Goal: Information Seeking & Learning: Find specific fact

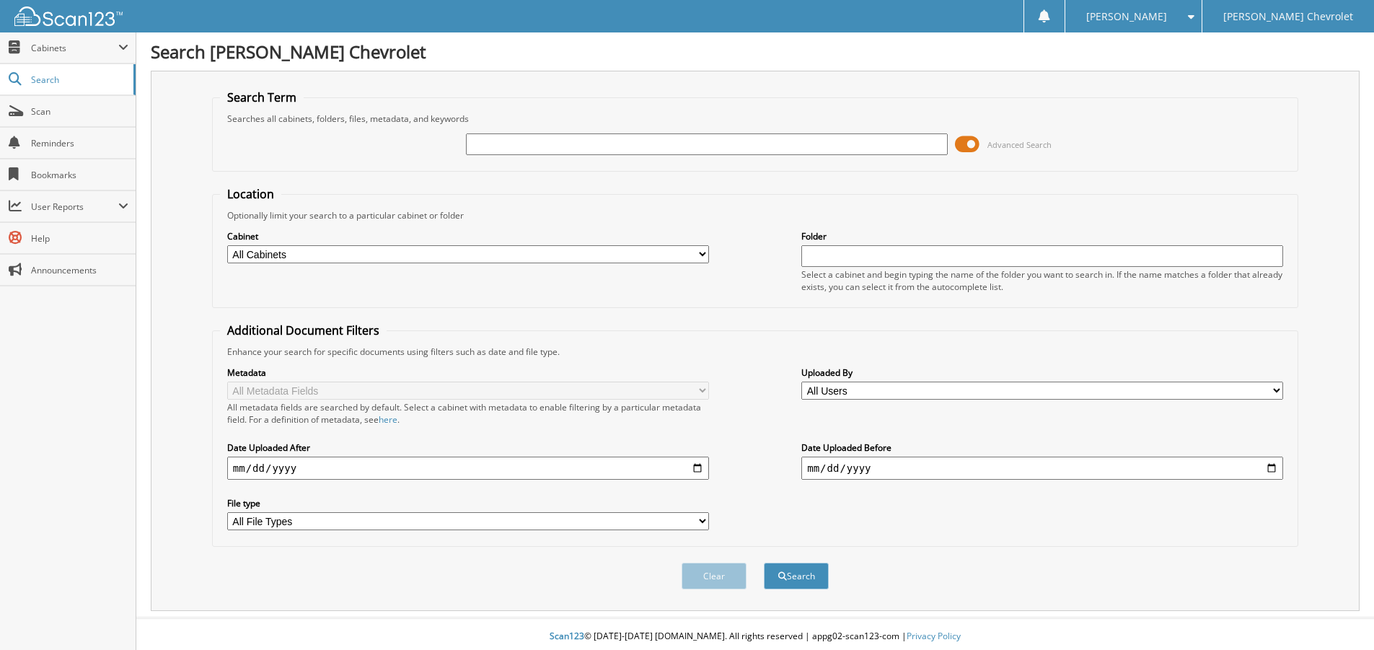
click at [506, 144] on input "text" at bounding box center [707, 144] width 482 height 22
type input "19049"
click at [764, 563] on button "Search" at bounding box center [796, 576] width 65 height 27
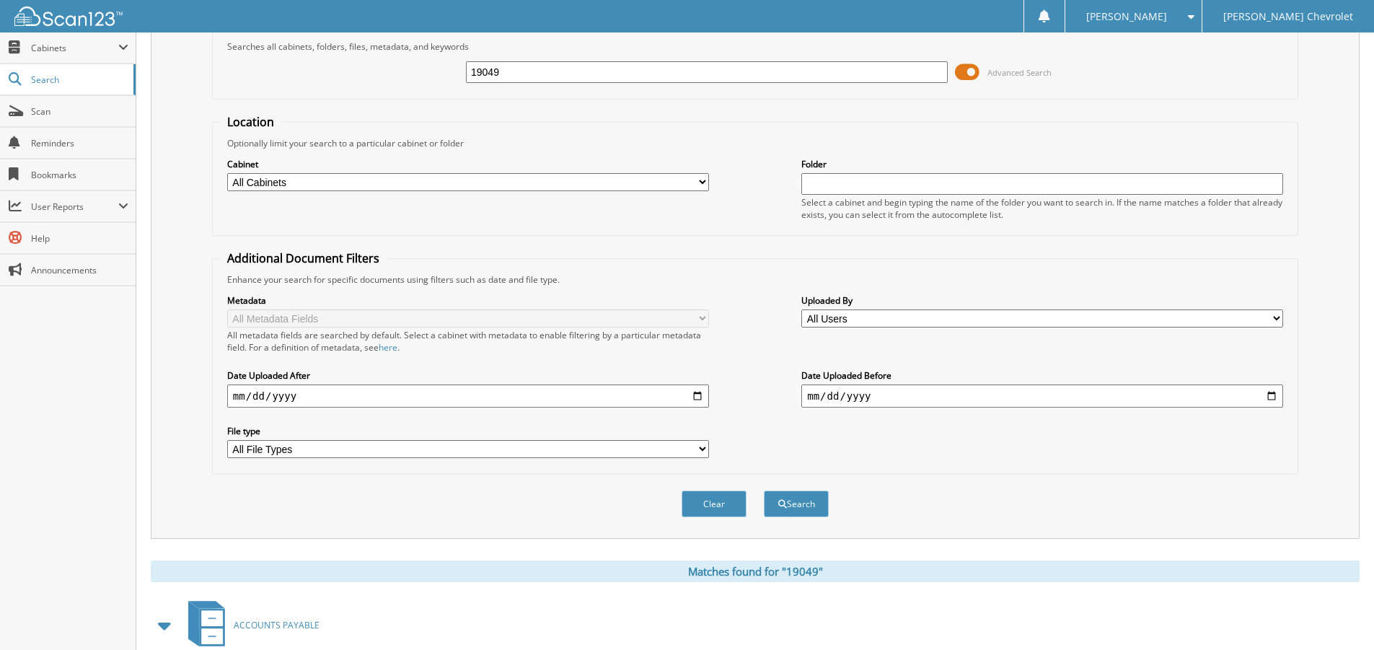
scroll to position [244, 0]
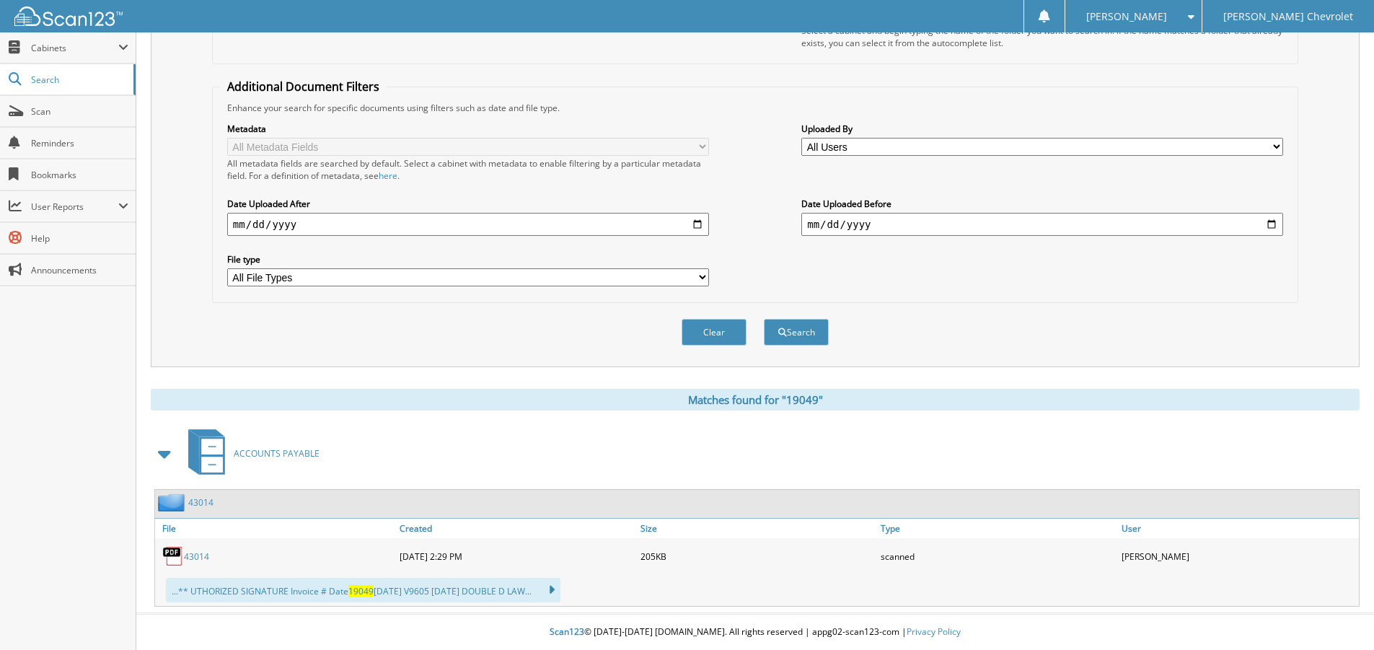
click at [200, 557] on link "43014" at bounding box center [196, 556] width 25 height 12
